Goal: Task Accomplishment & Management: Use online tool/utility

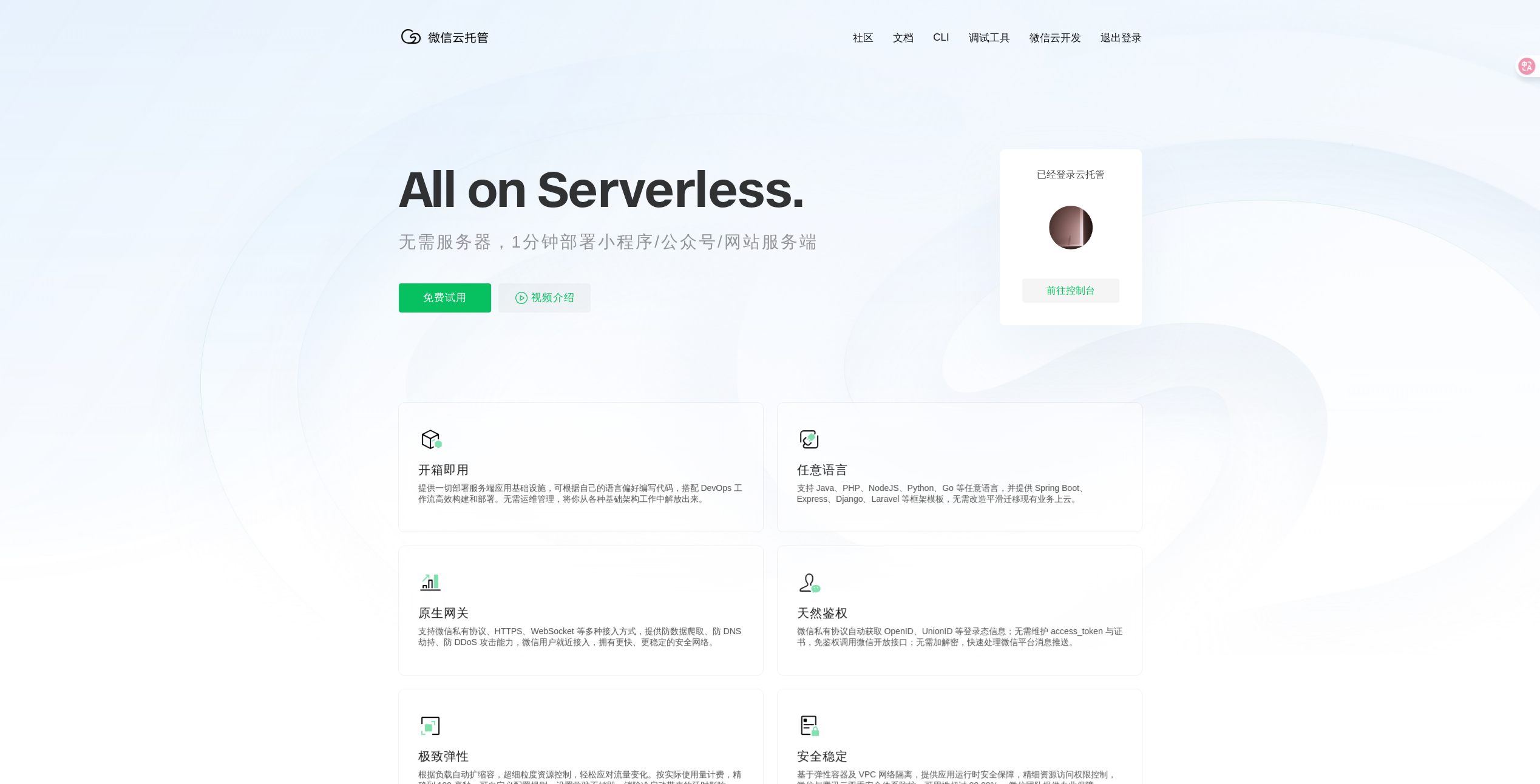
scroll to position [0, 2159]
drag, startPoint x: 487, startPoint y: 236, endPoint x: 754, endPoint y: 232, distance: 267.0
click at [754, 232] on p "无需服务器，1分钟部署小程序/公众号/网站服务端" at bounding box center [620, 242] width 442 height 24
drag, startPoint x: 754, startPoint y: 232, endPoint x: 831, endPoint y: 274, distance: 87.7
click at [831, 274] on div "All on Serverless. 无需服务器，1分钟部署小程序/公众号/网站服务端 免费试用 视频介绍" at bounding box center [623, 237] width 449 height 176
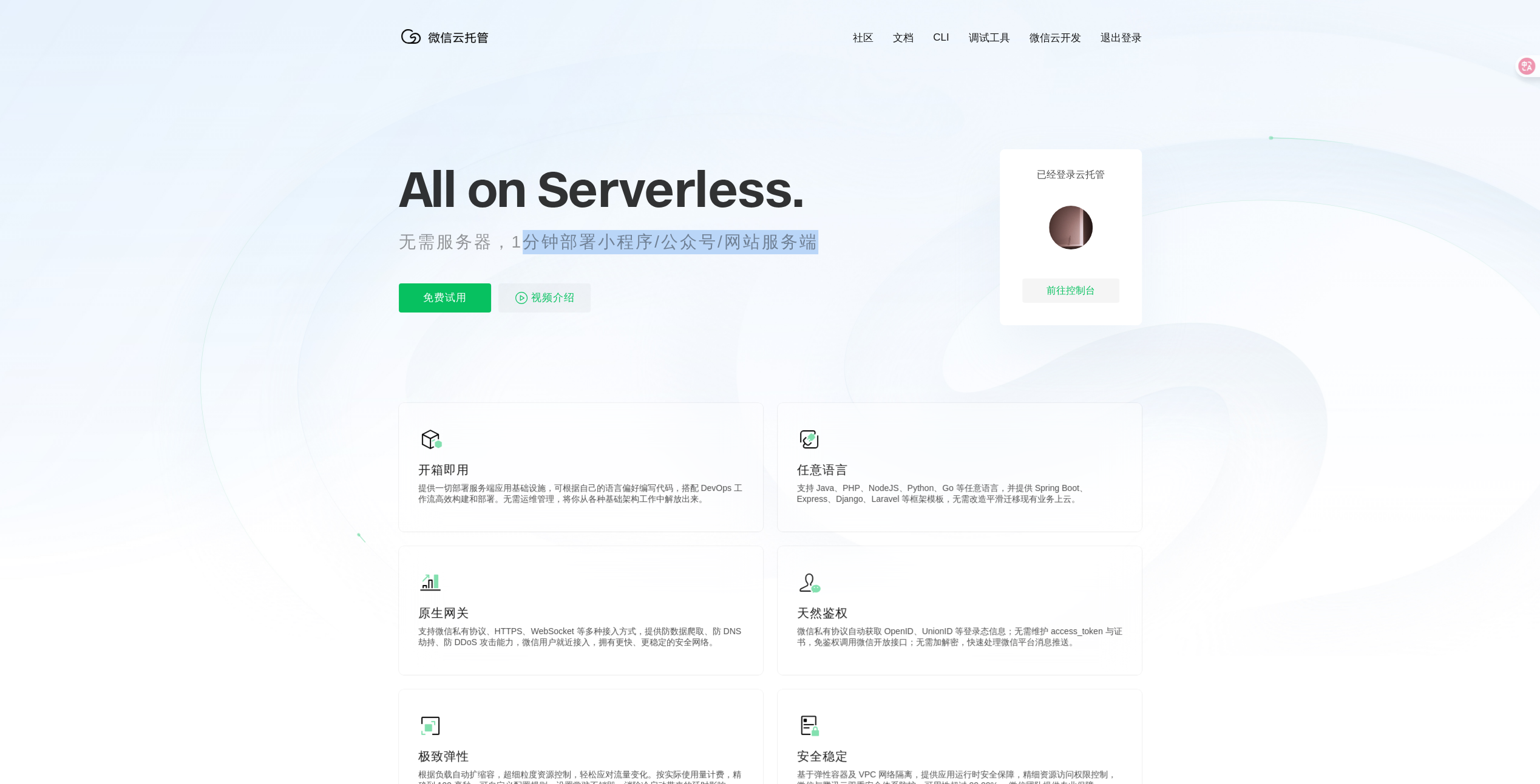
drag, startPoint x: 829, startPoint y: 248, endPoint x: 525, endPoint y: 246, distance: 304.0
click at [525, 246] on p "无需服务器，1分钟部署小程序/公众号/网站服务端" at bounding box center [620, 242] width 442 height 24
drag, startPoint x: 525, startPoint y: 246, endPoint x: 917, endPoint y: 287, distance: 394.1
click at [917, 287] on icon at bounding box center [770, 328] width 1165 height 656
click at [1064, 294] on div "前往控制台" at bounding box center [1070, 290] width 97 height 24
